Goal: Information Seeking & Learning: Learn about a topic

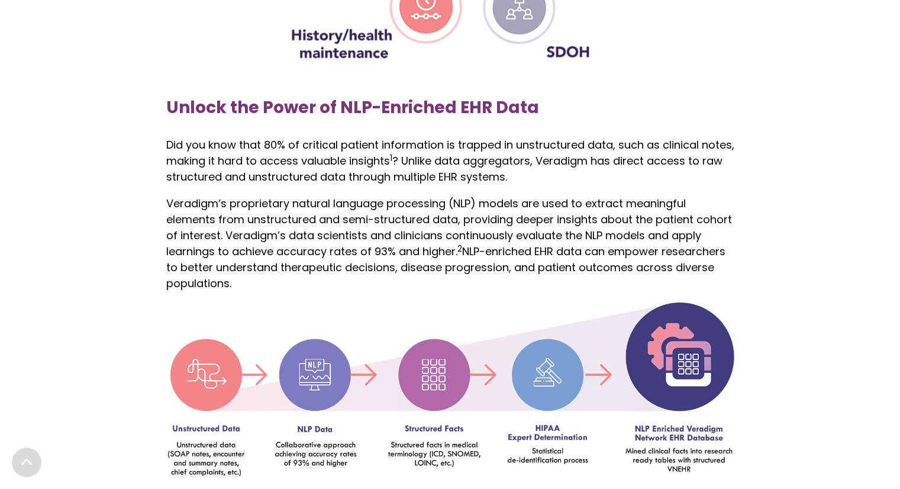
scroll to position [1254, 0]
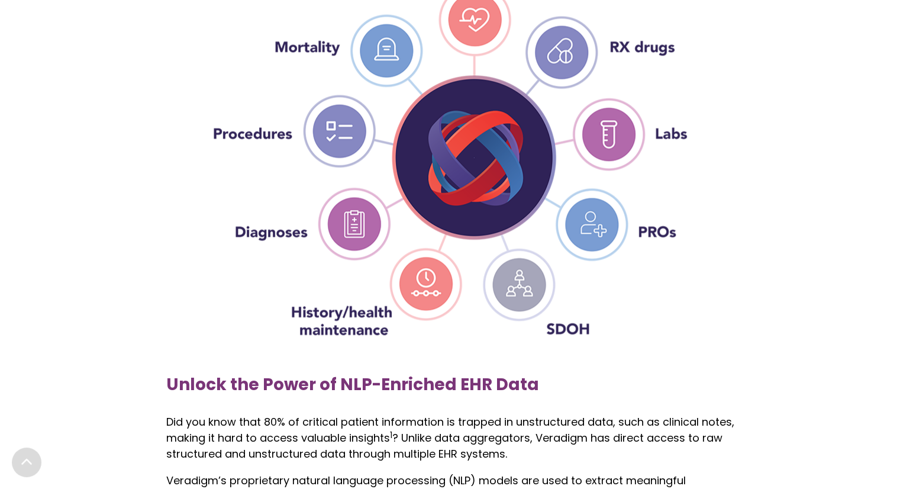
click at [372, 389] on span "Unlock the Power of NLP-Enriched EHR Data" at bounding box center [352, 384] width 373 height 23
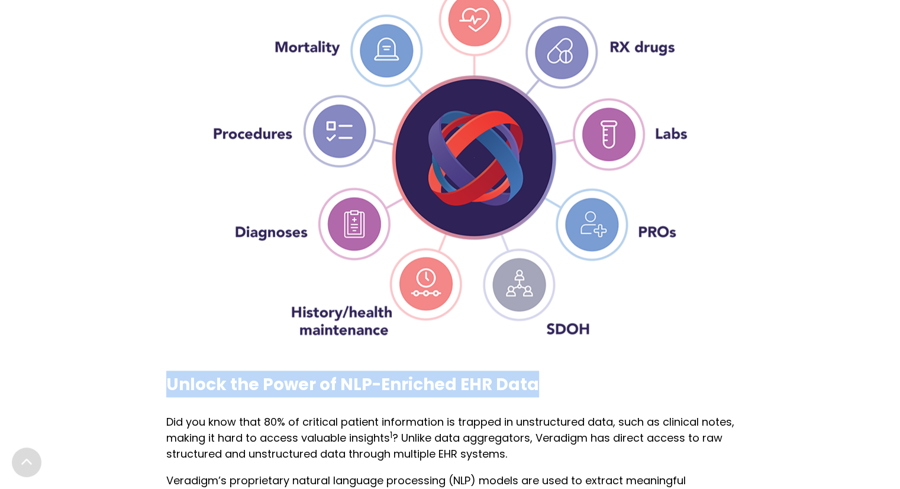
click at [372, 389] on span "Unlock the Power of NLP-Enriched EHR Data" at bounding box center [352, 384] width 373 height 23
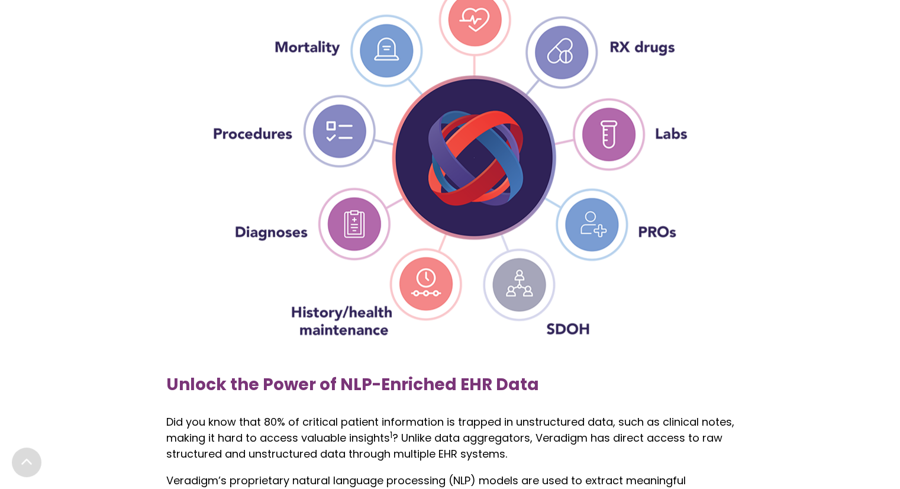
click at [369, 453] on p "Did you know that 80% of critical patient information is trapped in unstructure…" at bounding box center [450, 438] width 568 height 48
click at [322, 422] on p "Did you know that 80% of critical patient information is trapped in unstructure…" at bounding box center [450, 438] width 568 height 48
click at [360, 416] on p "Did you know that 80% of critical patient information is trapped in unstructure…" at bounding box center [450, 438] width 568 height 48
click at [438, 137] on img at bounding box center [450, 139] width 473 height 392
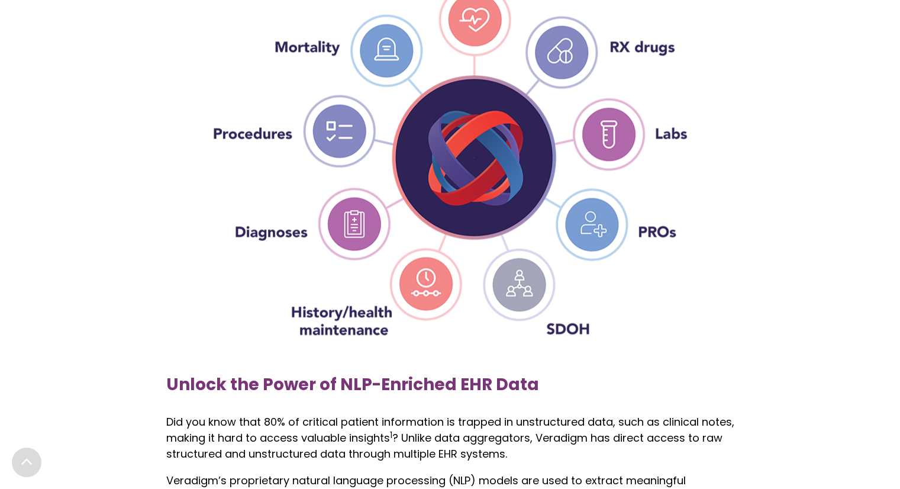
click at [438, 137] on img at bounding box center [450, 139] width 473 height 392
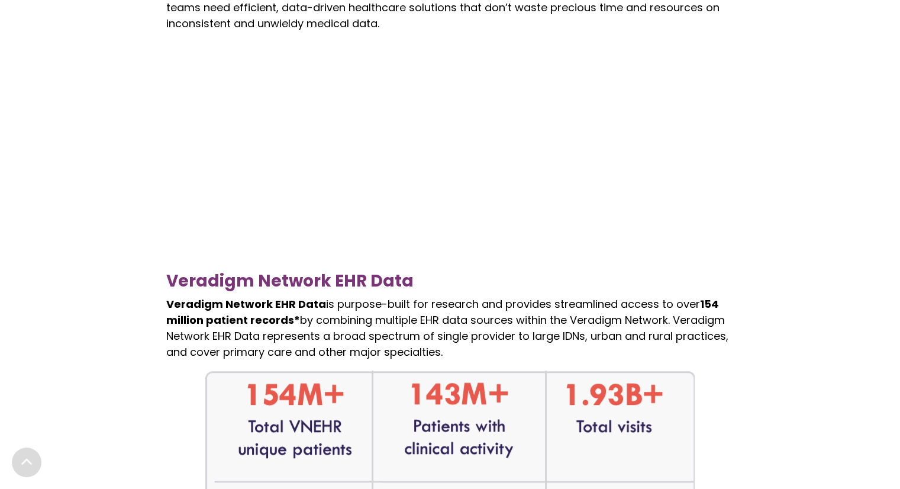
scroll to position [0, 0]
